Goal: Browse casually: Explore the website without a specific task or goal

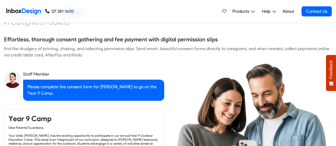
scroll to position [428, 0]
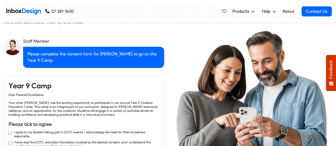
checkbox input "true"
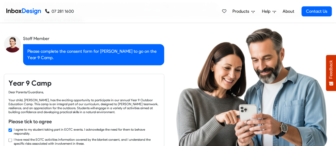
checkbox input "true"
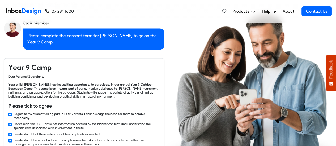
checkbox input "true"
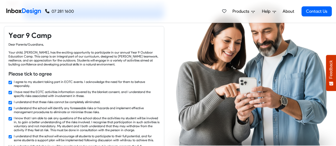
checkbox input "true"
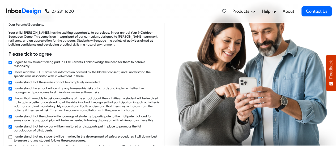
checkbox input "true"
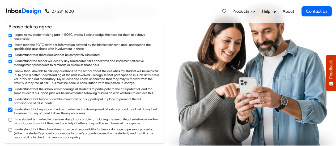
checkbox input "true"
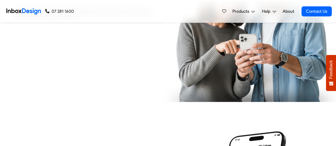
checkbox input "true"
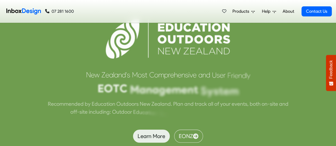
scroll to position [1279, 0]
